Goal: Task Accomplishment & Management: Manage account settings

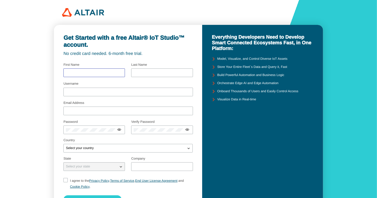
click at [102, 75] on input "text" at bounding box center [94, 73] width 57 height 4
type input "[PERSON_NAME]"
type input "[EMAIL_ADDRESS][DOMAIN_NAME]"
type input "Altair"
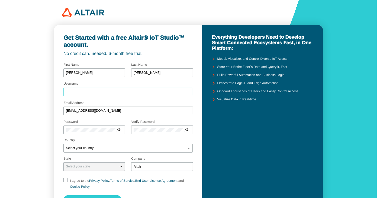
click at [95, 93] on input "Username" at bounding box center [128, 92] width 124 height 4
type input "tony"
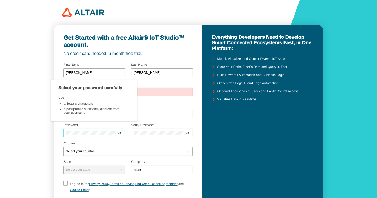
click at [89, 130] on div at bounding box center [93, 133] width 61 height 9
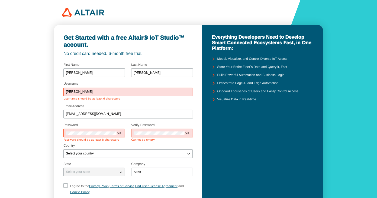
click at [89, 130] on div at bounding box center [93, 133] width 61 height 9
click at [151, 129] on div at bounding box center [161, 133] width 61 height 9
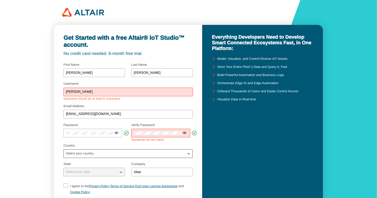
click at [118, 151] on div "Select your country" at bounding box center [125, 153] width 122 height 5
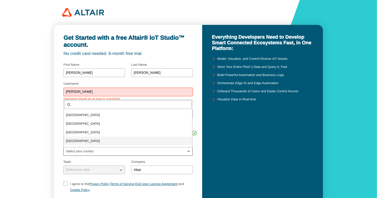
scroll to position [542, 0]
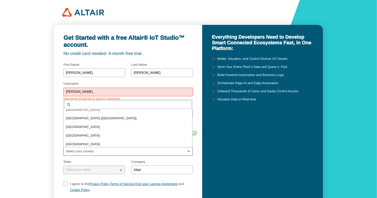
click at [110, 151] on div "Select your country" at bounding box center [125, 151] width 122 height 5
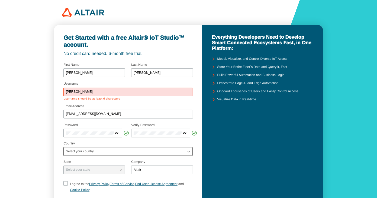
click at [110, 151] on div "Select your country" at bounding box center [125, 151] width 122 height 5
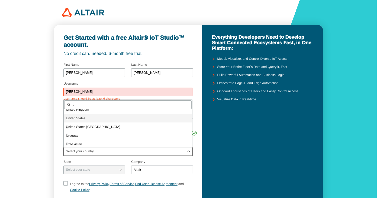
type input "u"
click at [73, 119] on span "U nited States" at bounding box center [75, 118] width 19 height 4
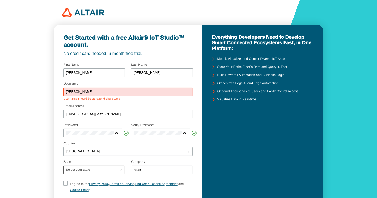
click at [98, 169] on div "Select your state" at bounding box center [91, 169] width 54 height 5
type input "ma"
click at [77, 140] on span "Ma ssachusetts" at bounding box center [77, 141] width 22 height 4
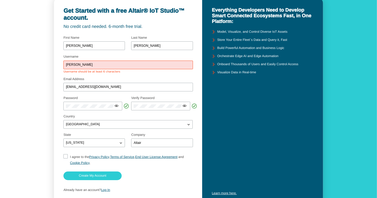
scroll to position [47, 0]
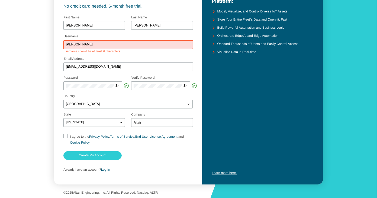
click at [64, 135] on input "I agree to the Privacy Policy , Terms of Service , End User License Agreement a…" at bounding box center [65, 140] width 4 height 12
checkbox input "true"
click at [0, 0] on slot "Create My Account" at bounding box center [0, 0] width 0 height 0
click at [93, 45] on input "tony" at bounding box center [128, 45] width 124 height 4
type input "t"
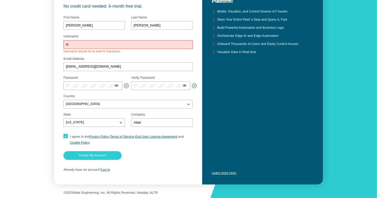
type input "t"
type input "anthony"
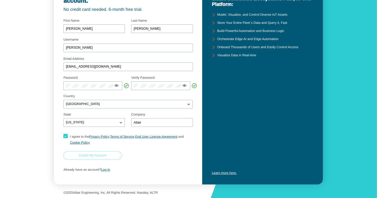
click at [0, 0] on slot "Create My Account" at bounding box center [0, 0] width 0 height 0
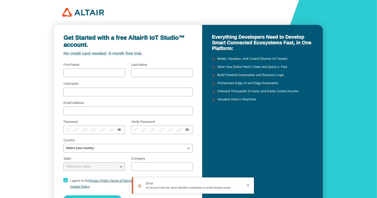
type input "[PERSON_NAME]"
type input "[EMAIL_ADDRESS][DOMAIN_NAME]"
type input "Altair"
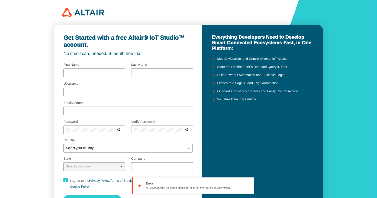
checkbox input "true"
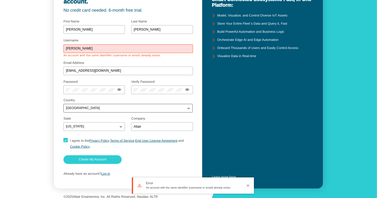
scroll to position [47, 0]
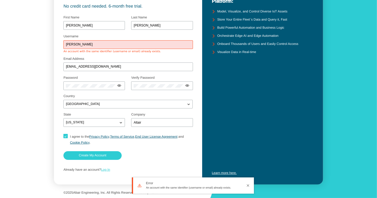
click at [108, 170] on link "Log In" at bounding box center [105, 170] width 9 height 4
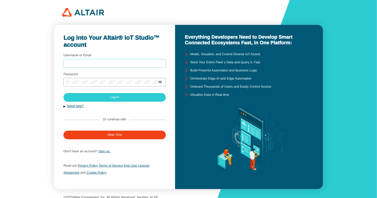
click at [132, 63] on input "Username or Email" at bounding box center [114, 63] width 97 height 4
click at [115, 60] on div at bounding box center [114, 63] width 102 height 9
click at [159, 82] on iron-icon at bounding box center [160, 82] width 4 height 4
click at [114, 64] on input "Username or Email" at bounding box center [114, 63] width 97 height 4
type input "[EMAIL_ADDRESS][DOMAIN_NAME]"
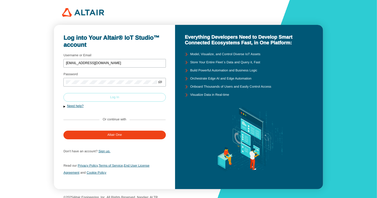
click at [0, 0] on slot "Log In" at bounding box center [0, 0] width 0 height 0
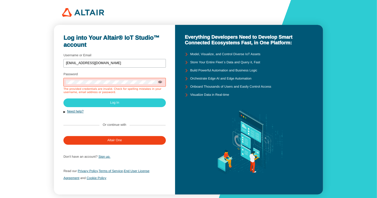
click at [161, 82] on iron-icon at bounding box center [160, 82] width 4 height 4
click at [103, 62] on input "[EMAIL_ADDRESS][DOMAIN_NAME]" at bounding box center [114, 63] width 97 height 4
type input "a"
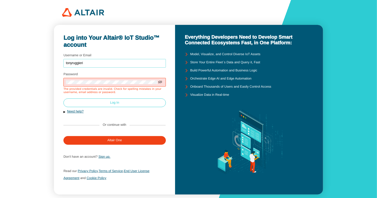
type input "tonyruggieri"
click at [0, 0] on slot "Log In" at bounding box center [0, 0] width 0 height 0
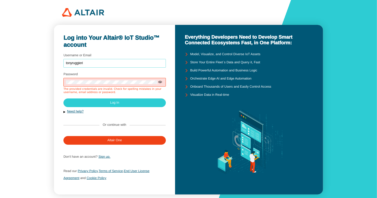
click at [93, 63] on input "tonyruggieri" at bounding box center [114, 63] width 97 height 4
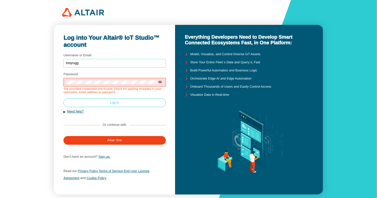
type input "tonyrugg"
click at [115, 101] on paper-button "Log In" at bounding box center [114, 103] width 102 height 9
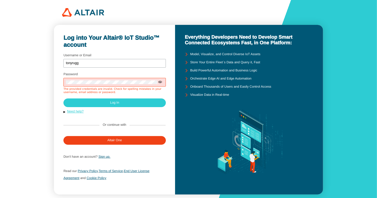
click at [72, 111] on link "Need help?" at bounding box center [75, 112] width 17 height 4
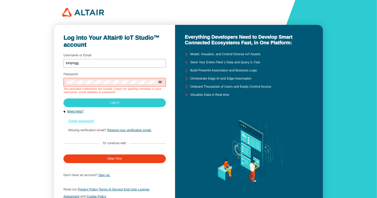
click at [84, 120] on link "Forgot password?" at bounding box center [81, 121] width 26 height 4
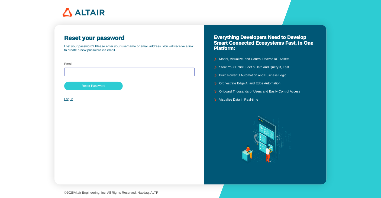
click at [102, 70] on input "text" at bounding box center [130, 72] width 126 height 4
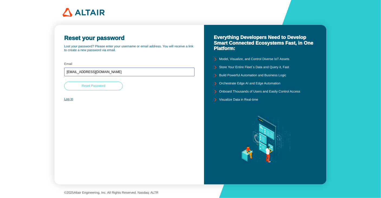
type input "[EMAIL_ADDRESS][DOMAIN_NAME]"
click at [0, 0] on slot "Reset Password" at bounding box center [0, 0] width 0 height 0
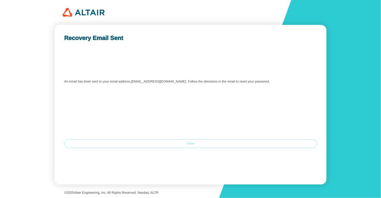
click at [0, 0] on slot "Done" at bounding box center [0, 0] width 0 height 0
